Goal: Task Accomplishment & Management: Use online tool/utility

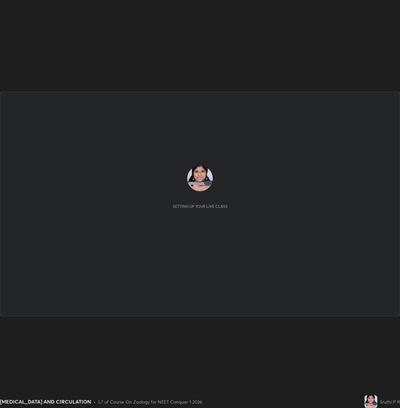
scroll to position [408, 399]
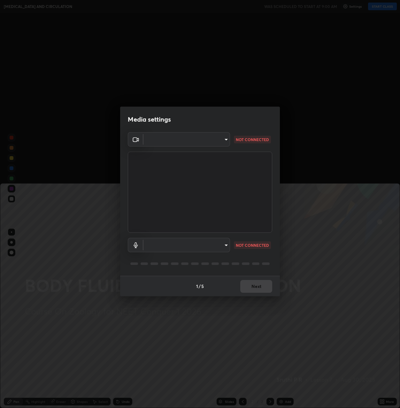
click at [223, 139] on body "Erase all [MEDICAL_DATA] AND CIRCULATION WAS SCHEDULED TO START AT 9:00 AM Sett…" at bounding box center [200, 204] width 400 height 408
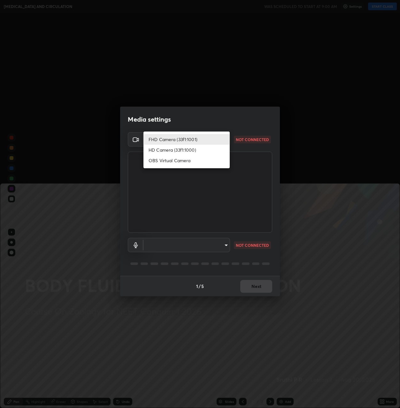
click at [182, 160] on li "OBS Virtual Camera" at bounding box center [186, 160] width 86 height 11
type input "da5330a433a710c8b5e8d22f5c4f046516c7e02910f7871a72229ebbf0100df7"
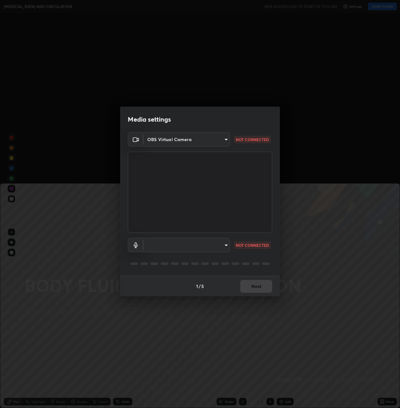
click at [224, 244] on body "Erase all [MEDICAL_DATA] AND CIRCULATION WAS SCHEDULED TO START AT 9:00 AM Sett…" at bounding box center [200, 204] width 400 height 408
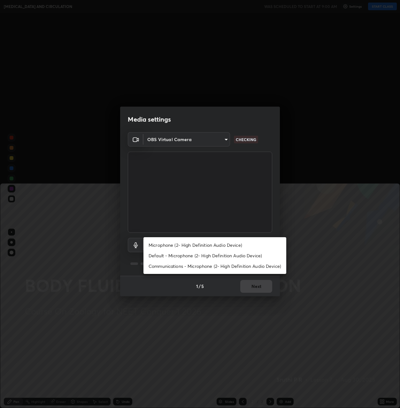
click at [206, 254] on li "Default - Microphone (2- High Definition Audio Device)" at bounding box center [214, 255] width 143 height 11
type input "default"
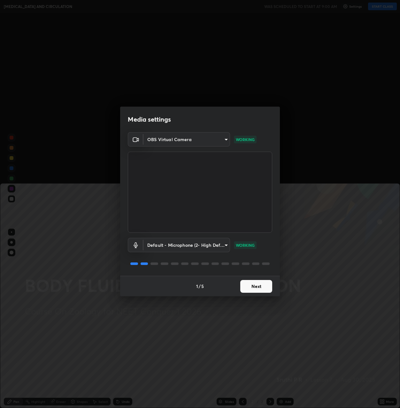
click at [250, 287] on button "Next" at bounding box center [256, 286] width 32 height 13
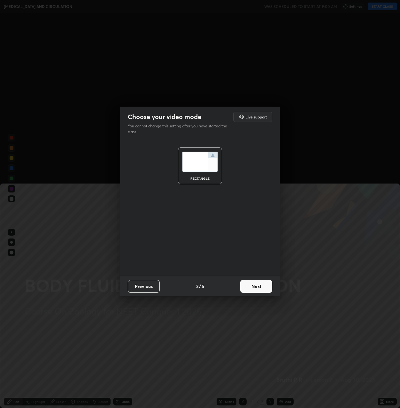
click at [250, 287] on button "Next" at bounding box center [256, 286] width 32 height 13
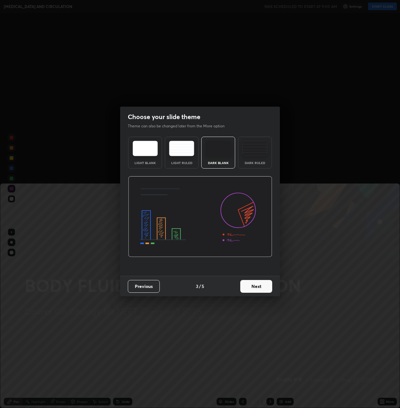
click at [251, 287] on button "Next" at bounding box center [256, 286] width 32 height 13
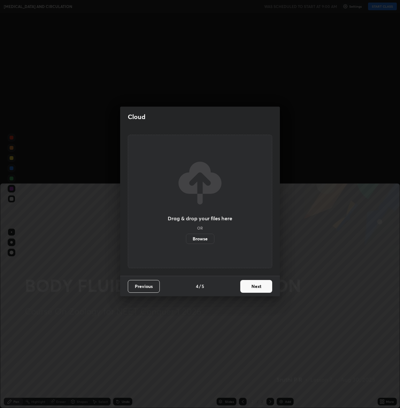
click at [253, 285] on button "Next" at bounding box center [256, 286] width 32 height 13
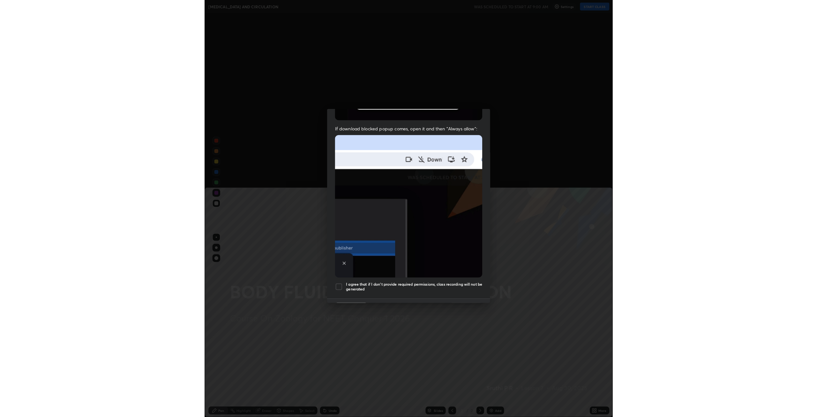
scroll to position [130, 0]
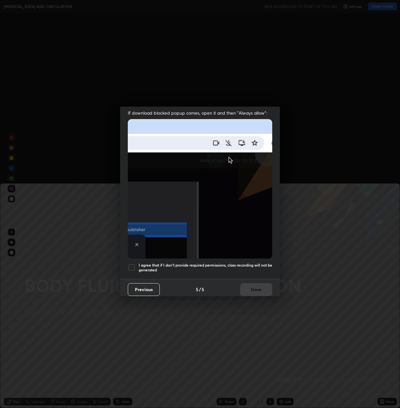
click at [129, 265] on div at bounding box center [132, 268] width 8 height 8
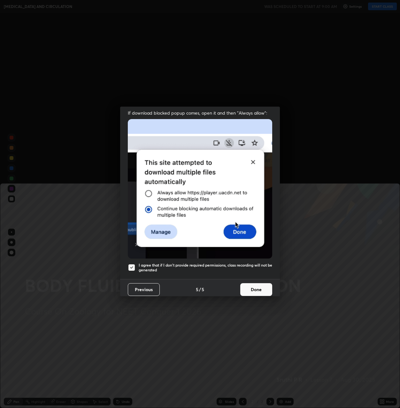
click at [244, 284] on button "Done" at bounding box center [256, 289] width 32 height 13
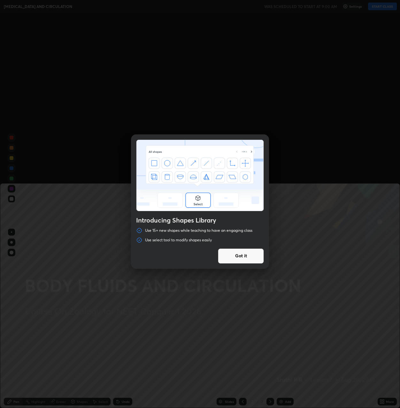
click at [228, 253] on button "Got it" at bounding box center [241, 255] width 46 height 15
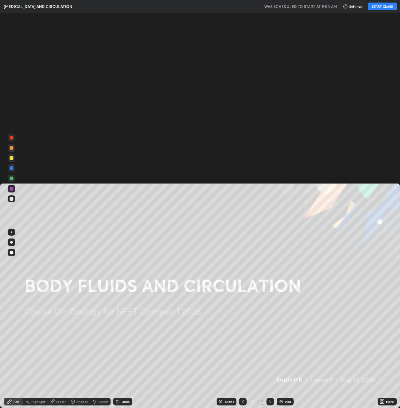
click at [379, 10] on button "START CLASS" at bounding box center [382, 7] width 29 height 8
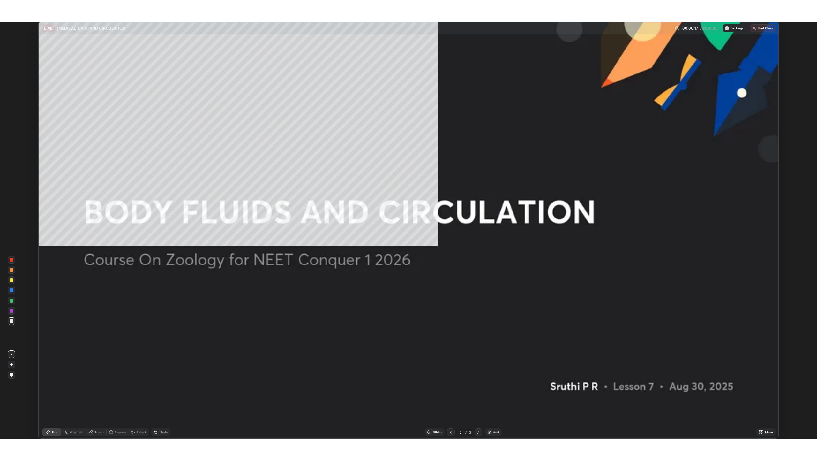
scroll to position [417, 817]
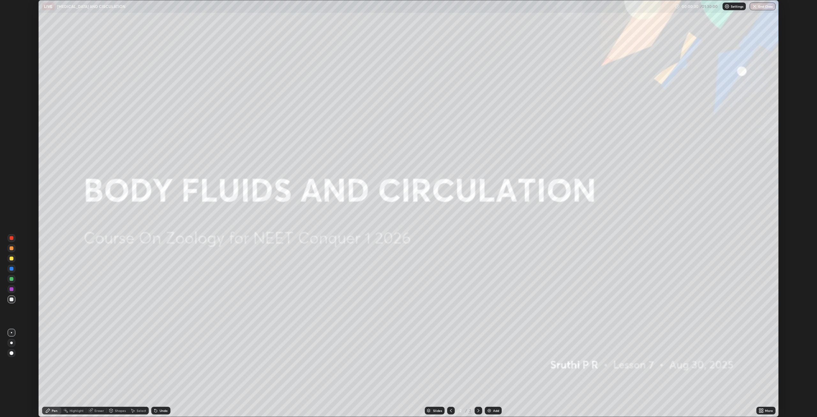
click at [11, 205] on div "Erase all" at bounding box center [11, 208] width 15 height 391
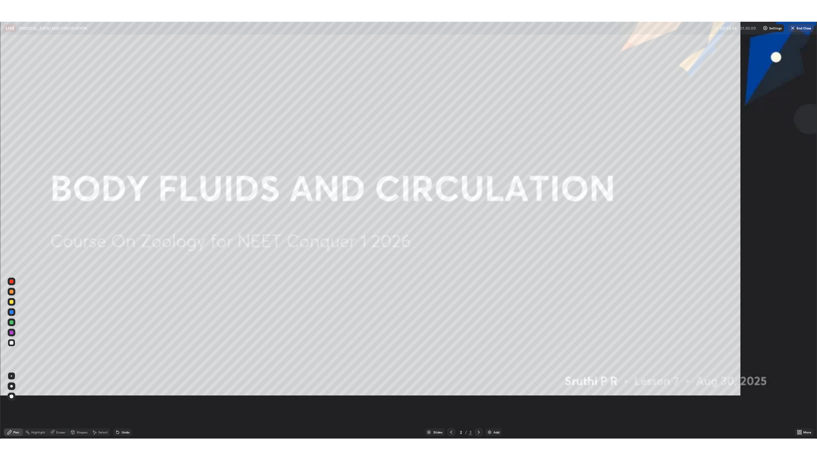
scroll to position [460, 817]
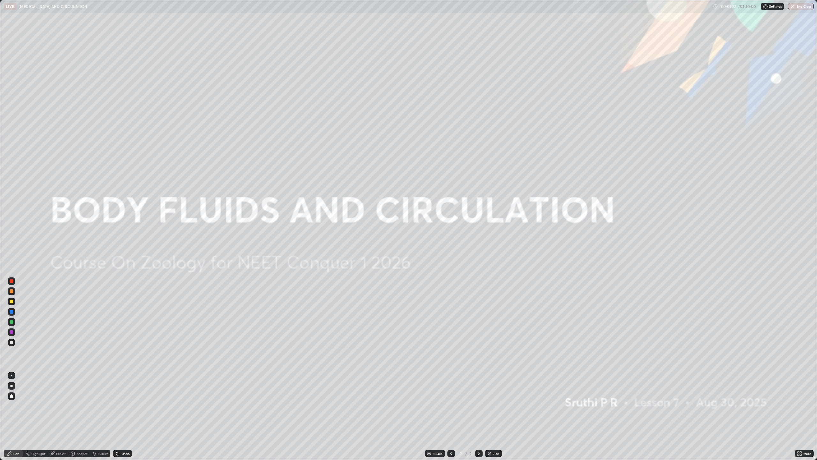
click at [399, 408] on img at bounding box center [489, 453] width 5 height 5
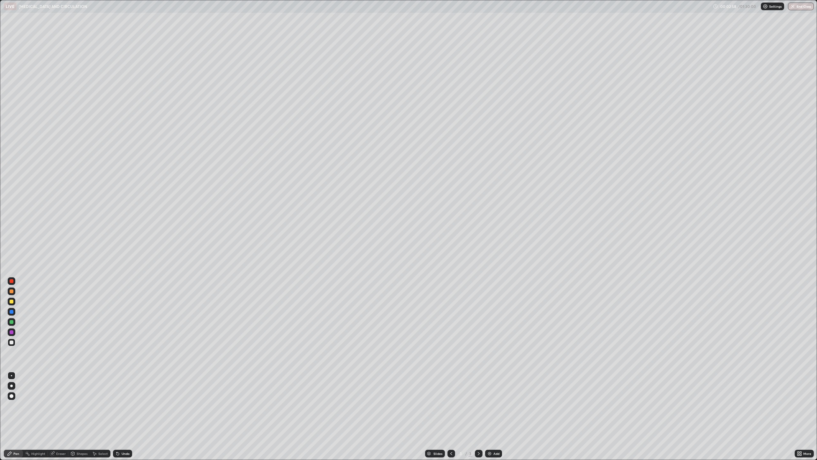
click at [13, 301] on div at bounding box center [12, 301] width 4 height 4
